Goal: Information Seeking & Learning: Compare options

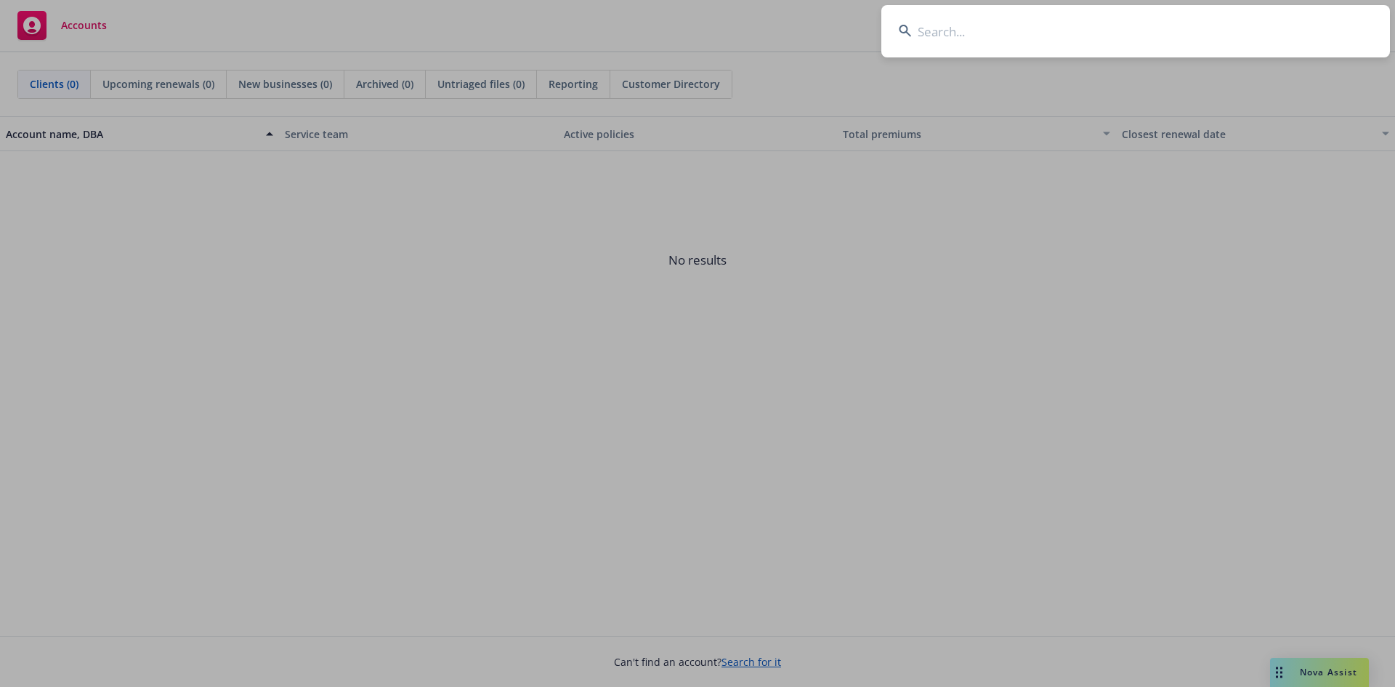
click at [953, 47] on input at bounding box center [1135, 31] width 509 height 52
click at [990, 41] on input at bounding box center [1135, 31] width 509 height 52
paste input "Pro Farm Group, Inc"
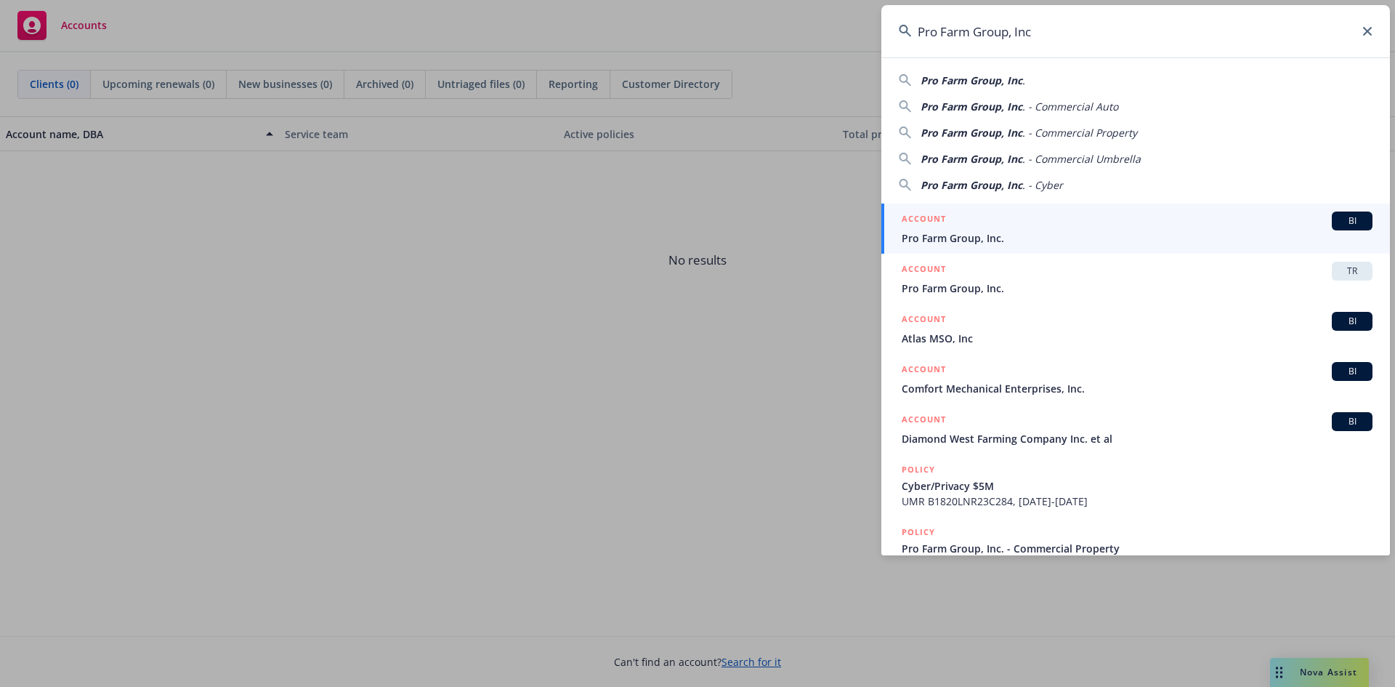
drag, startPoint x: 1042, startPoint y: 33, endPoint x: 1011, endPoint y: 36, distance: 30.6
click at [1011, 36] on input "Pro Farm Group, Inc" at bounding box center [1135, 31] width 509 height 52
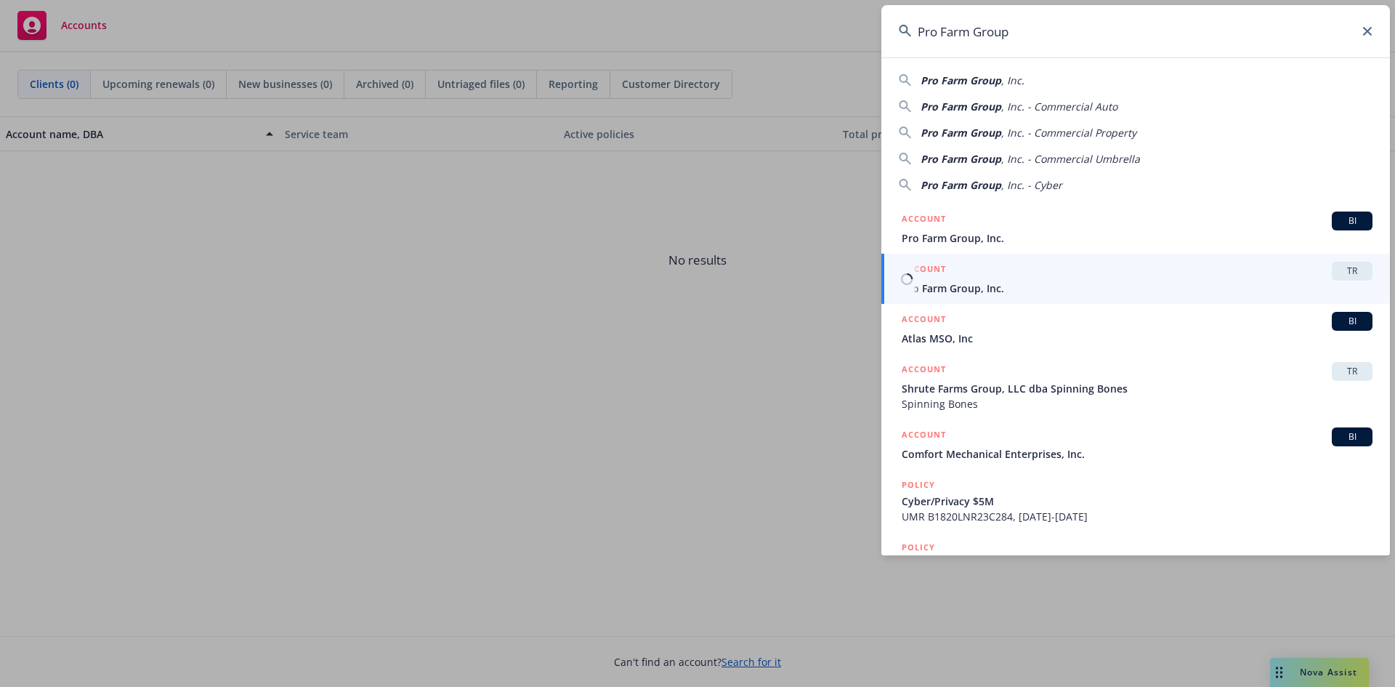
type input "Pro Farm Group"
click at [1338, 272] on span "TR" at bounding box center [1352, 270] width 29 height 13
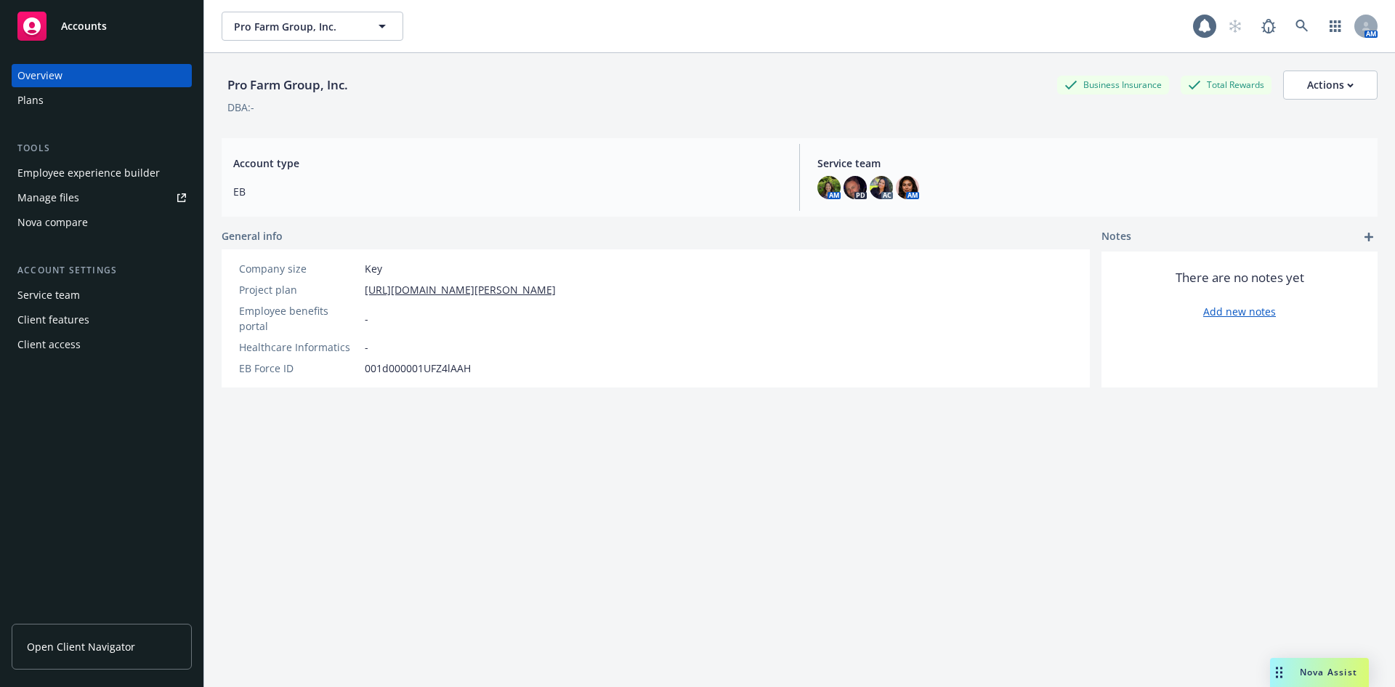
click at [33, 232] on div "Nova compare" at bounding box center [52, 222] width 70 height 23
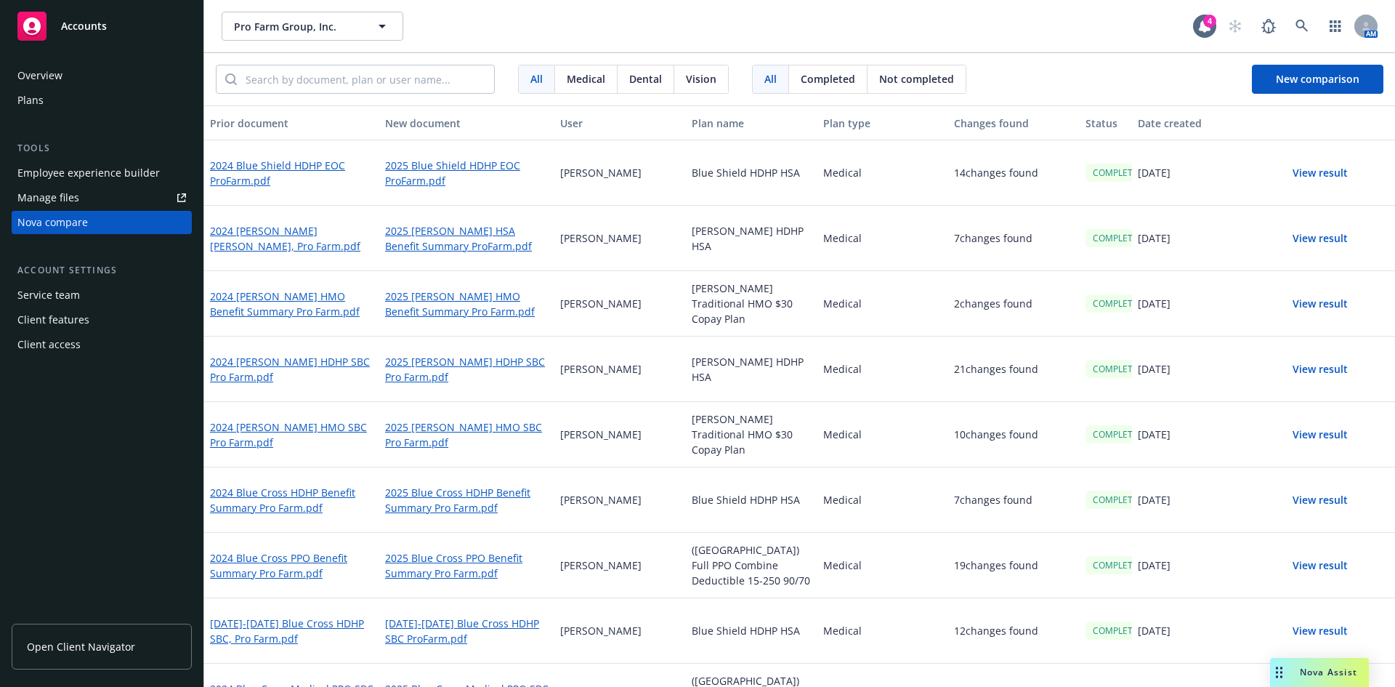
click at [1322, 368] on button "View result" at bounding box center [1320, 369] width 102 height 29
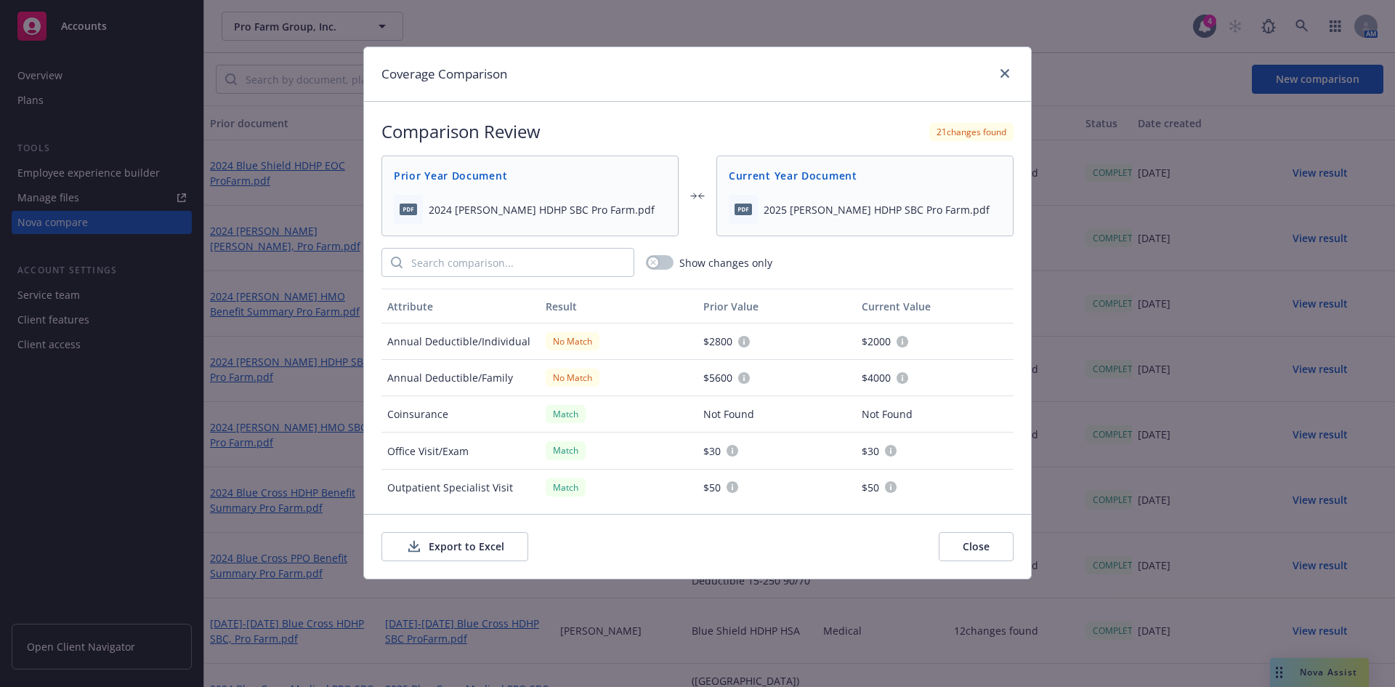
click at [467, 540] on button "Export to Excel" at bounding box center [454, 546] width 147 height 29
click at [1004, 82] on div at bounding box center [1001, 74] width 23 height 19
click at [1011, 71] on link "close" at bounding box center [1004, 73] width 17 height 17
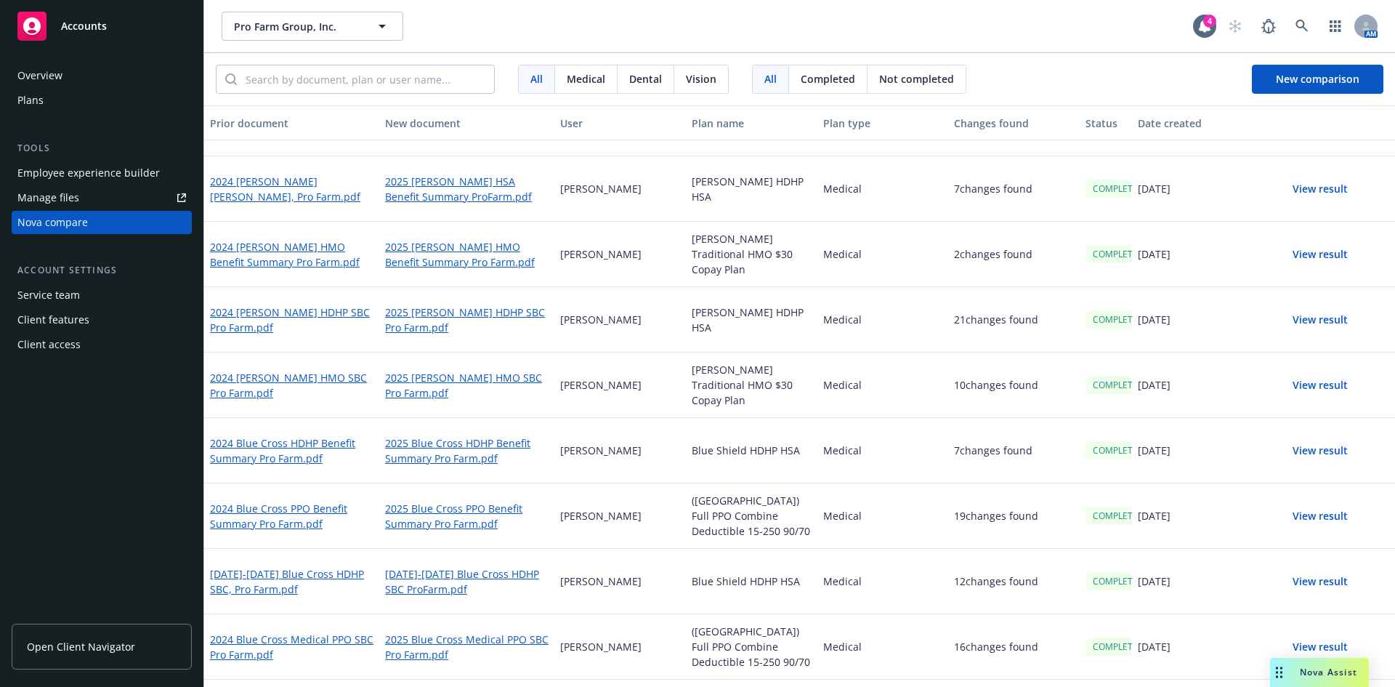
scroll to position [73, 0]
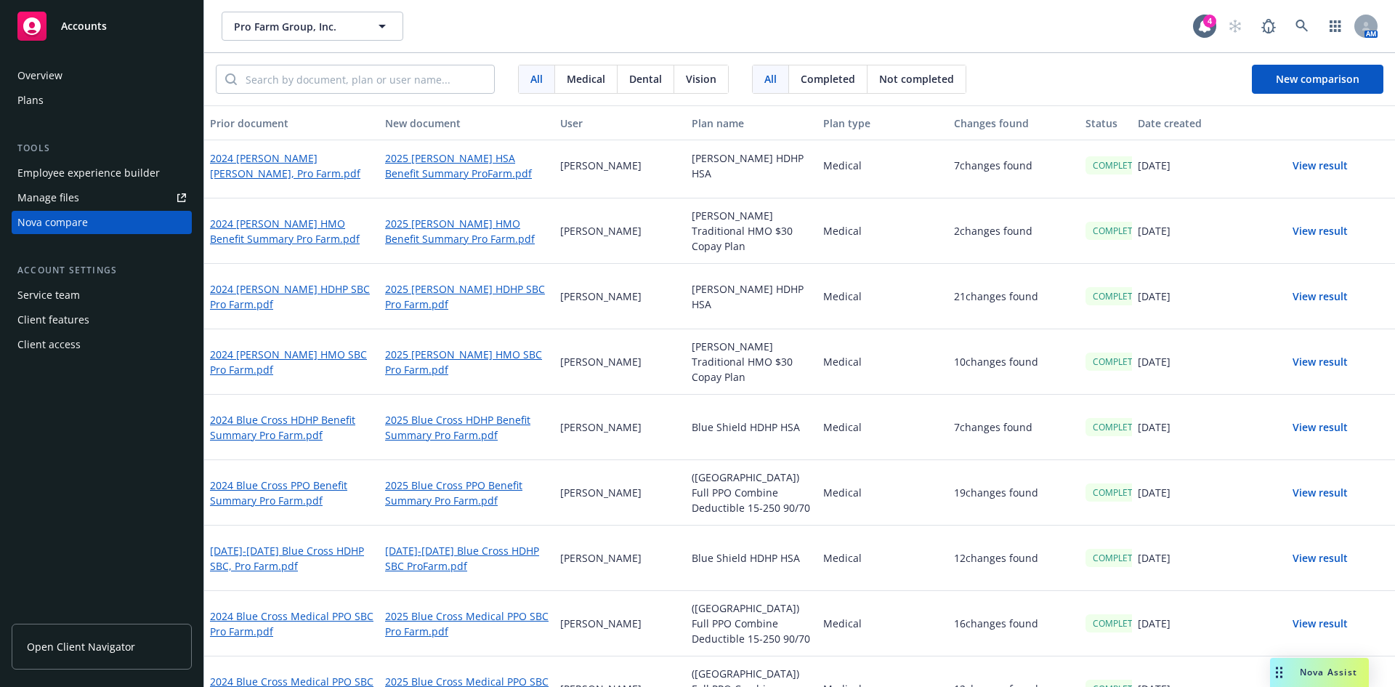
click at [1297, 559] on button "View result" at bounding box center [1320, 558] width 102 height 29
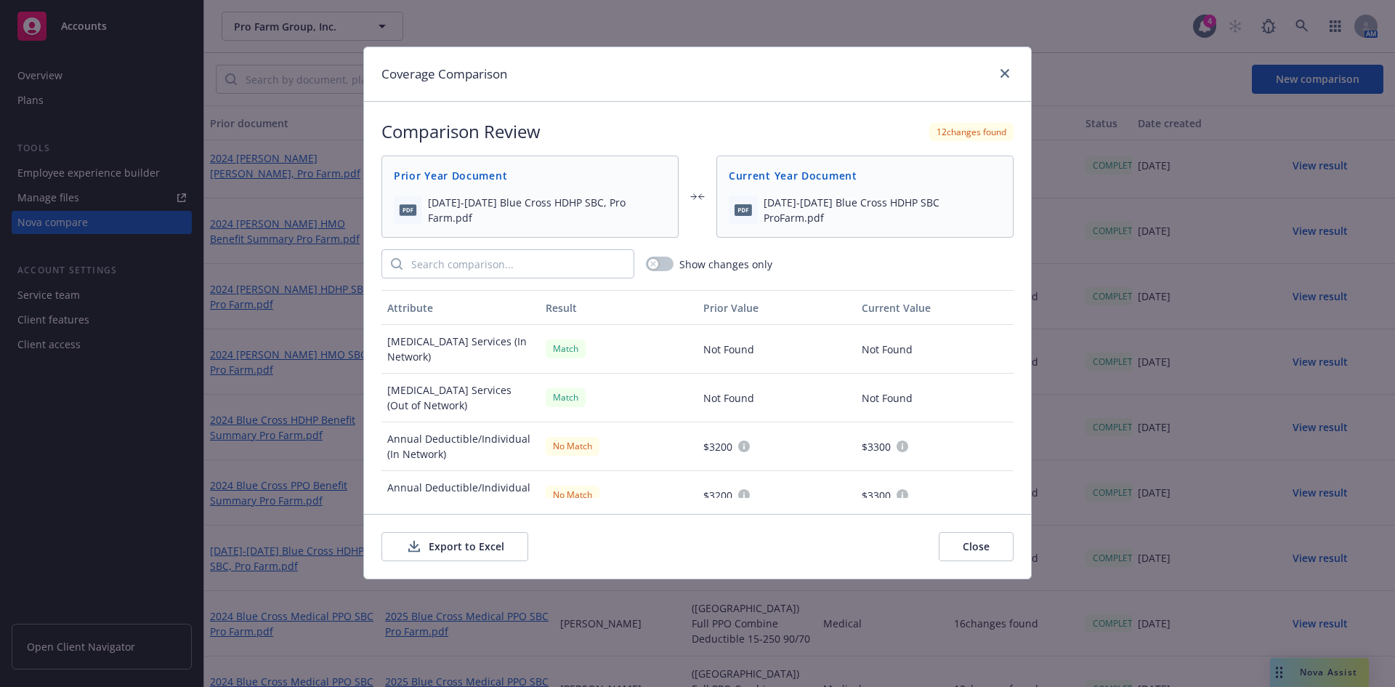
click at [482, 545] on button "Export to Excel" at bounding box center [454, 546] width 147 height 29
